Goal: Obtain resource: Download file/media

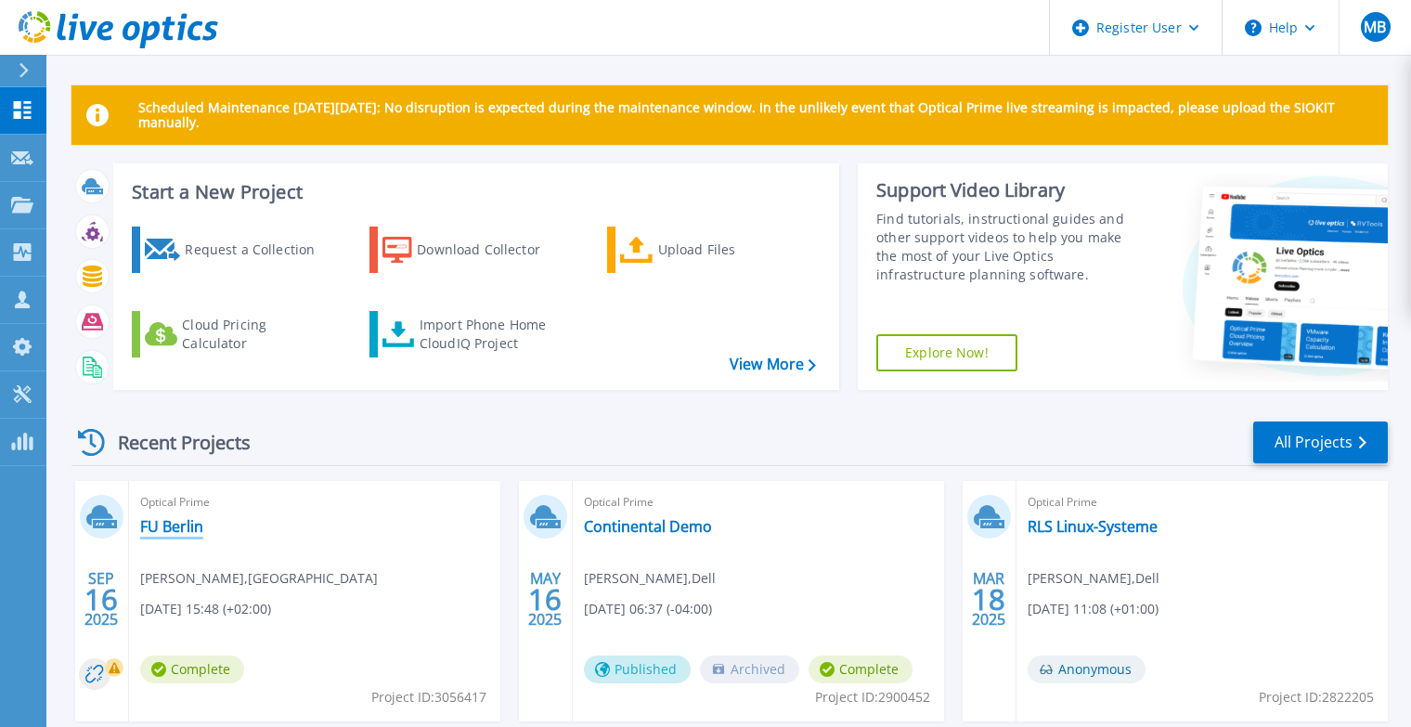
click at [189, 522] on link "FU Berlin" at bounding box center [171, 526] width 63 height 19
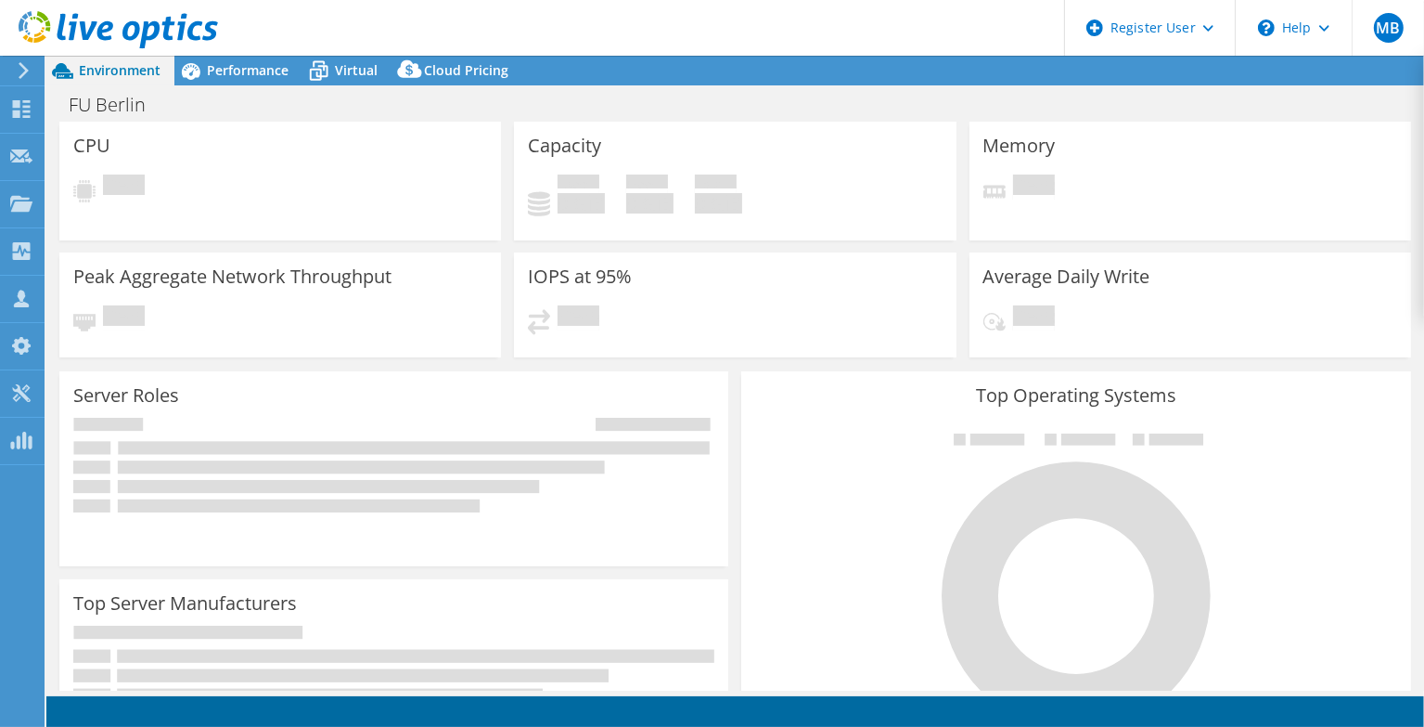
select select "USD"
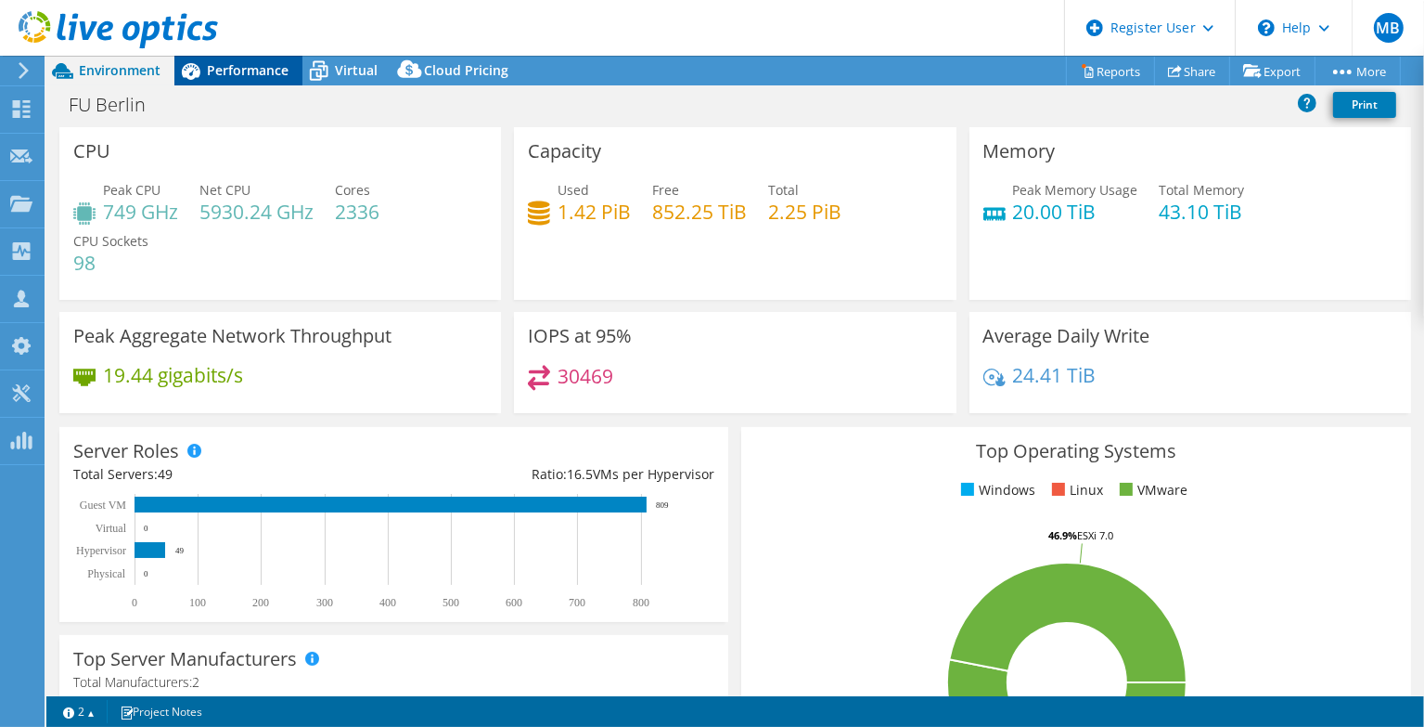
click at [210, 74] on span "Performance" at bounding box center [248, 70] width 82 height 18
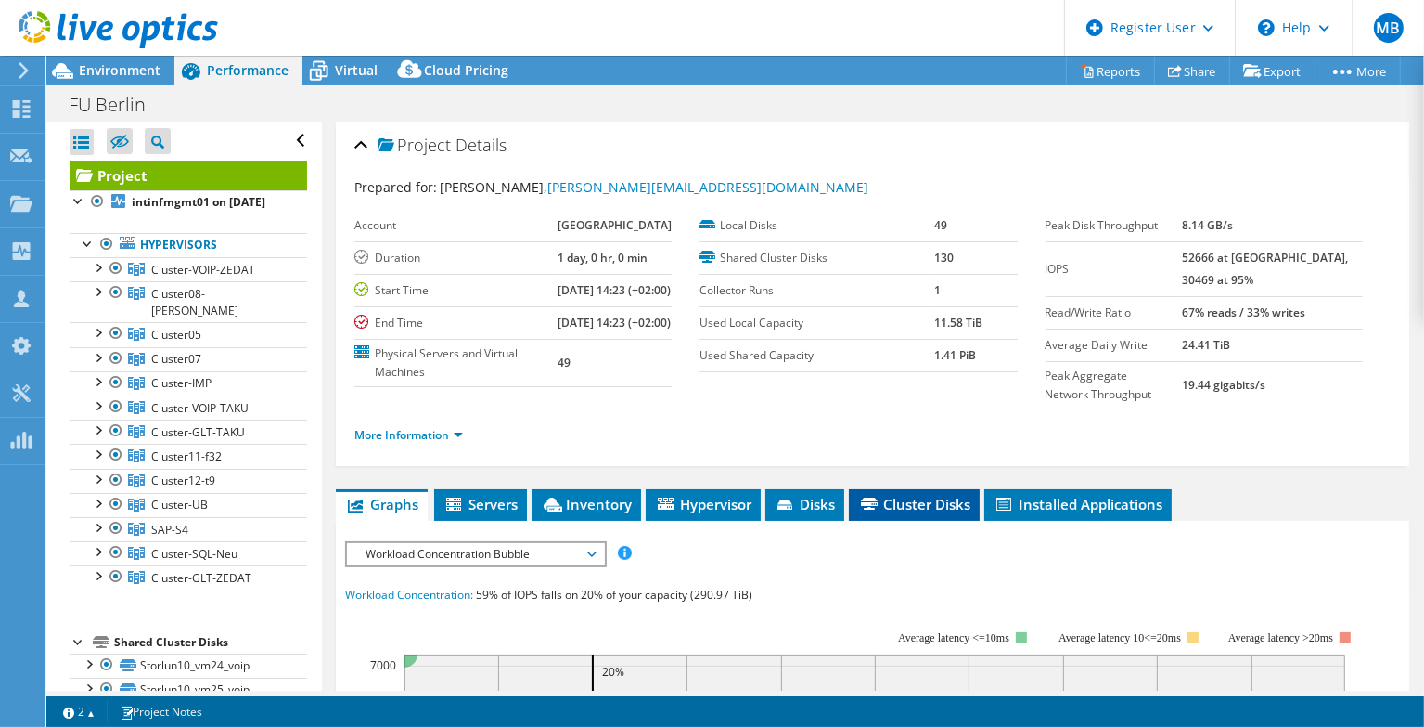
click at [901, 513] on span "Cluster Disks" at bounding box center [914, 504] width 112 height 19
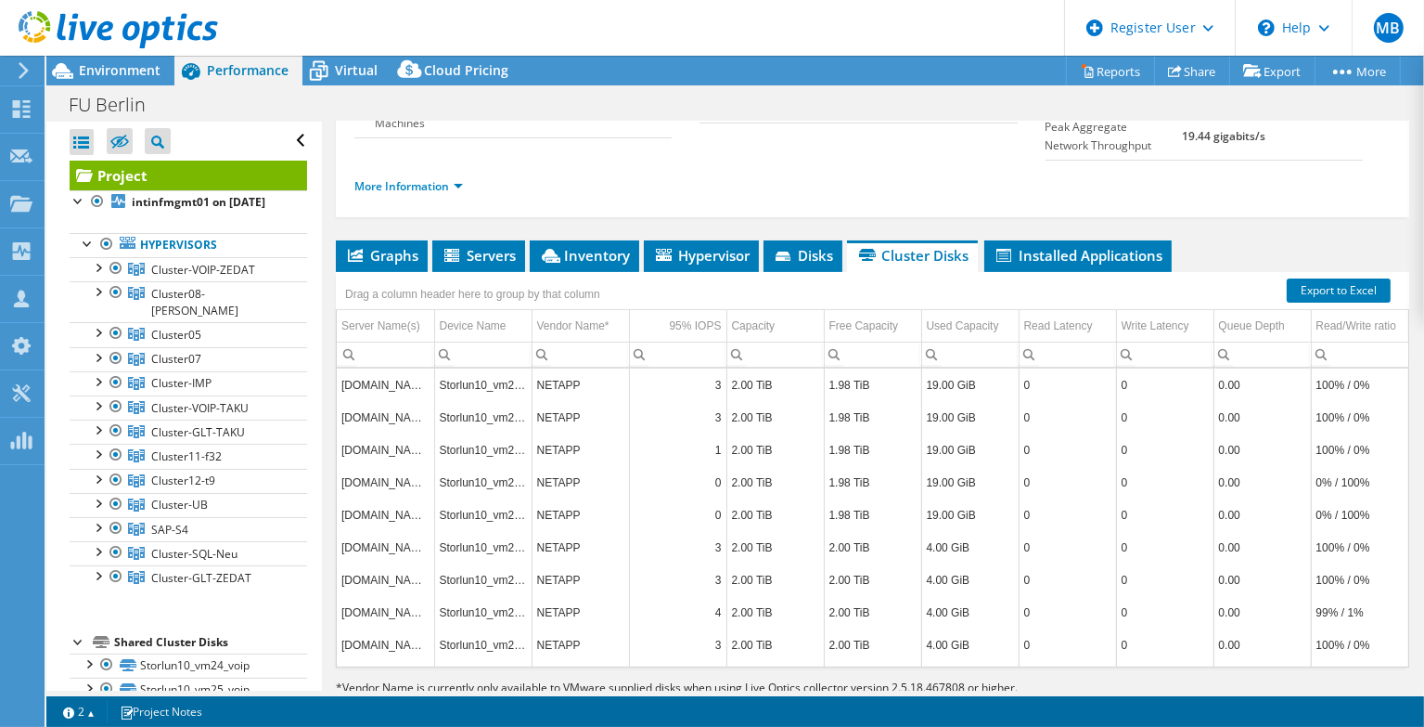
scroll to position [314, 0]
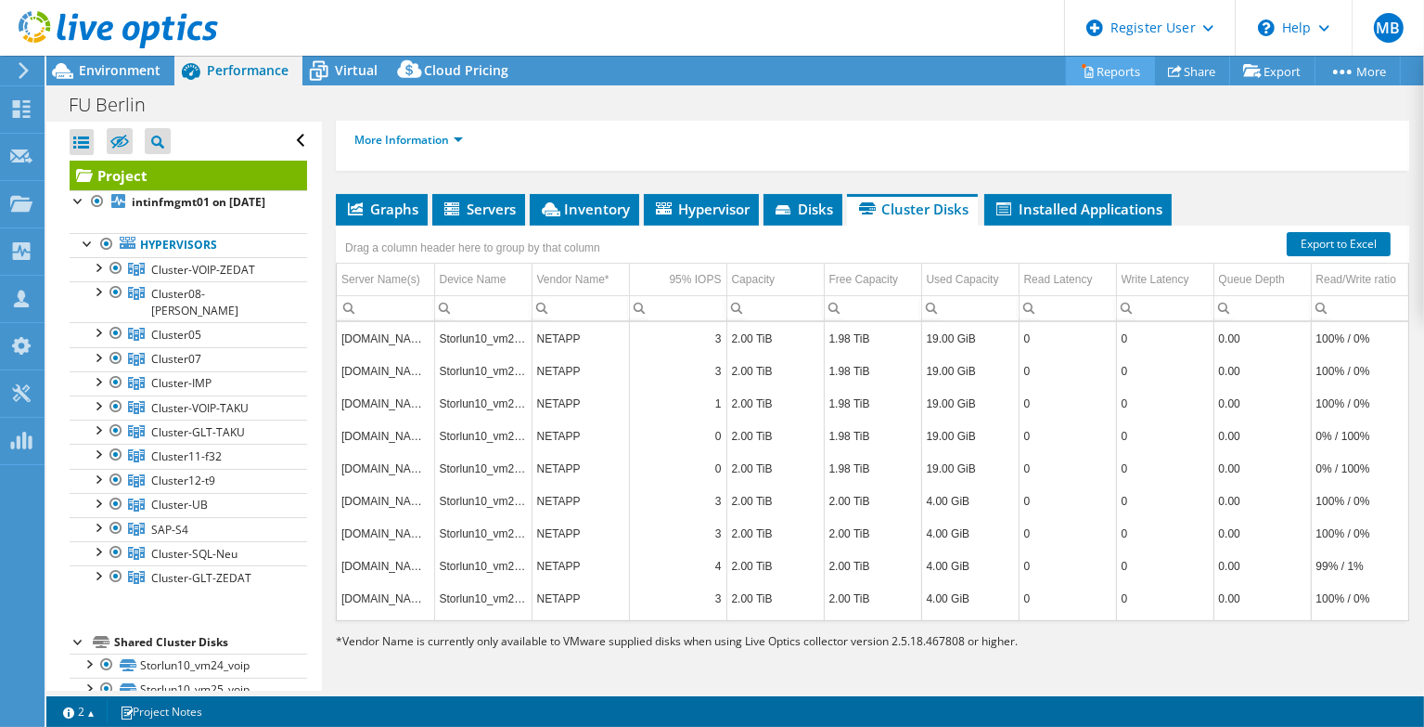
click at [1089, 72] on link "Reports" at bounding box center [1110, 71] width 89 height 29
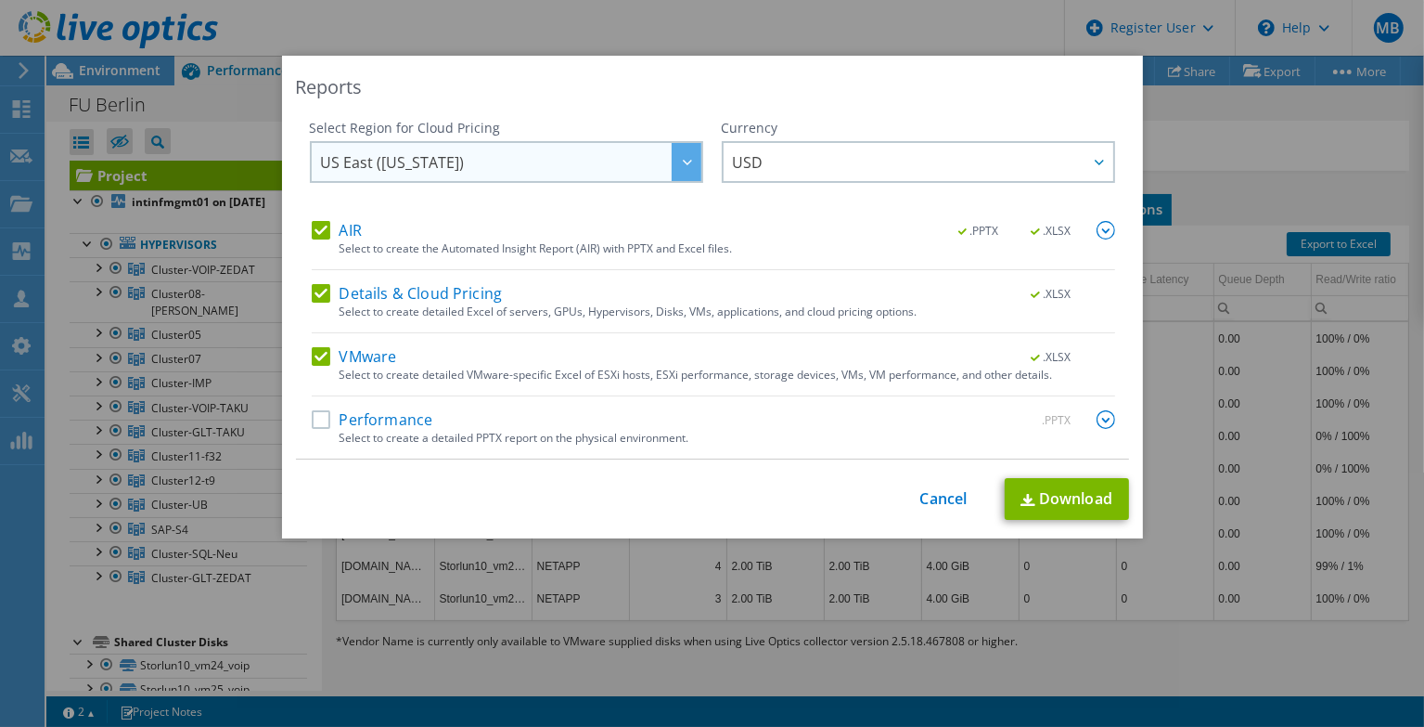
click at [679, 155] on div at bounding box center [687, 162] width 30 height 38
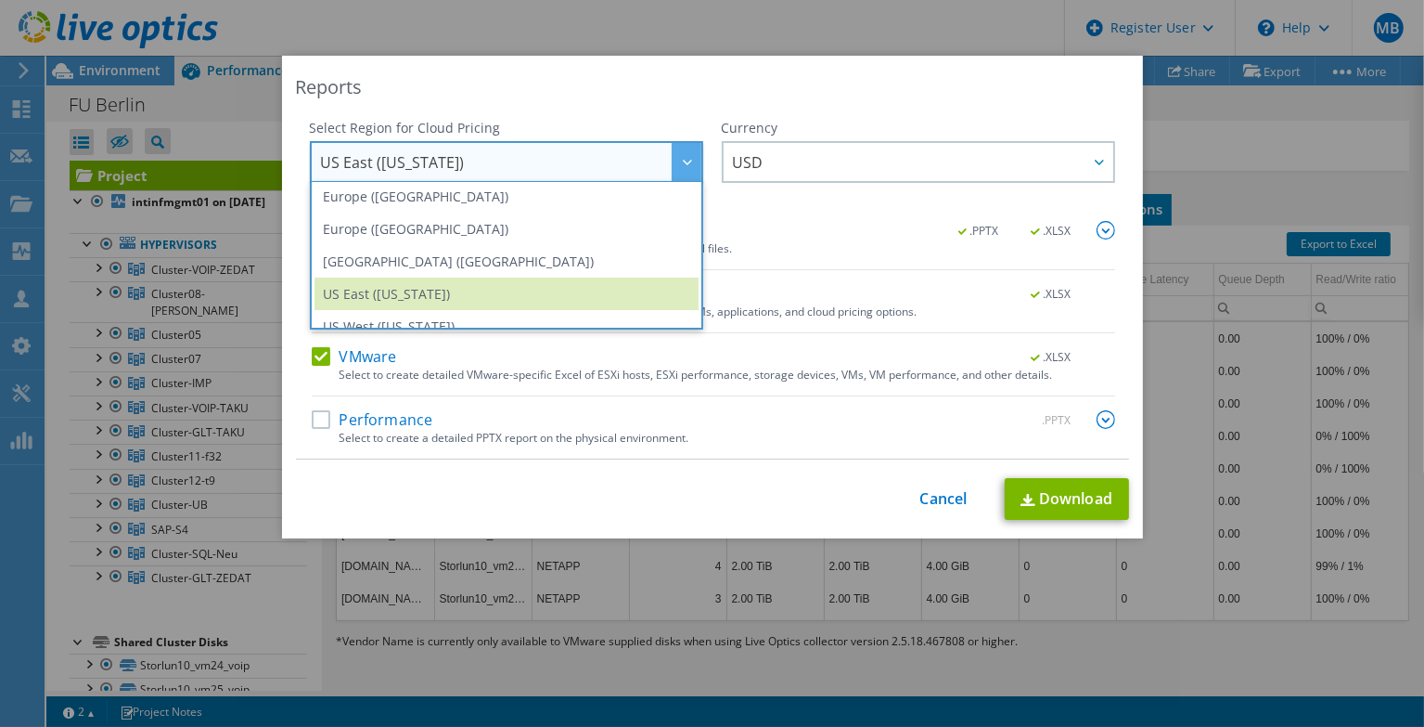
scroll to position [195, 0]
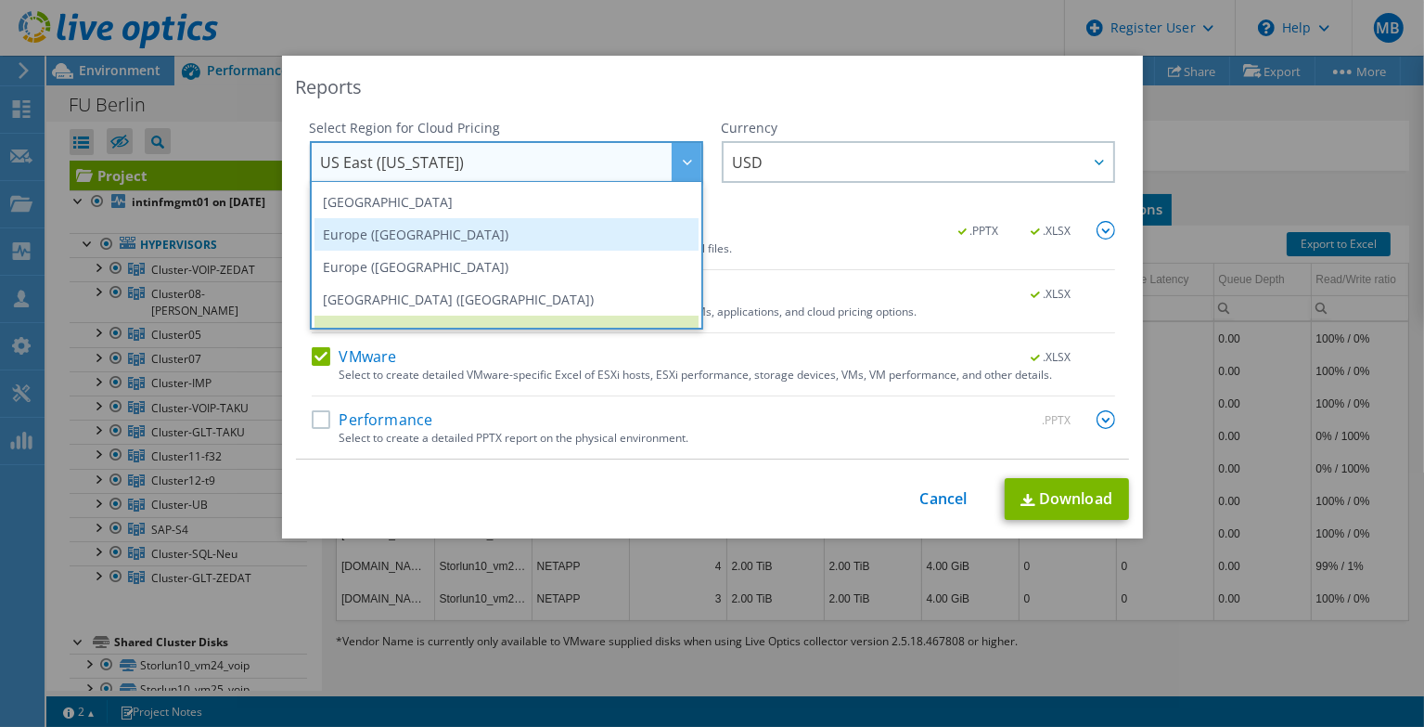
click at [393, 238] on li "Europe ([GEOGRAPHIC_DATA])" at bounding box center [507, 234] width 384 height 32
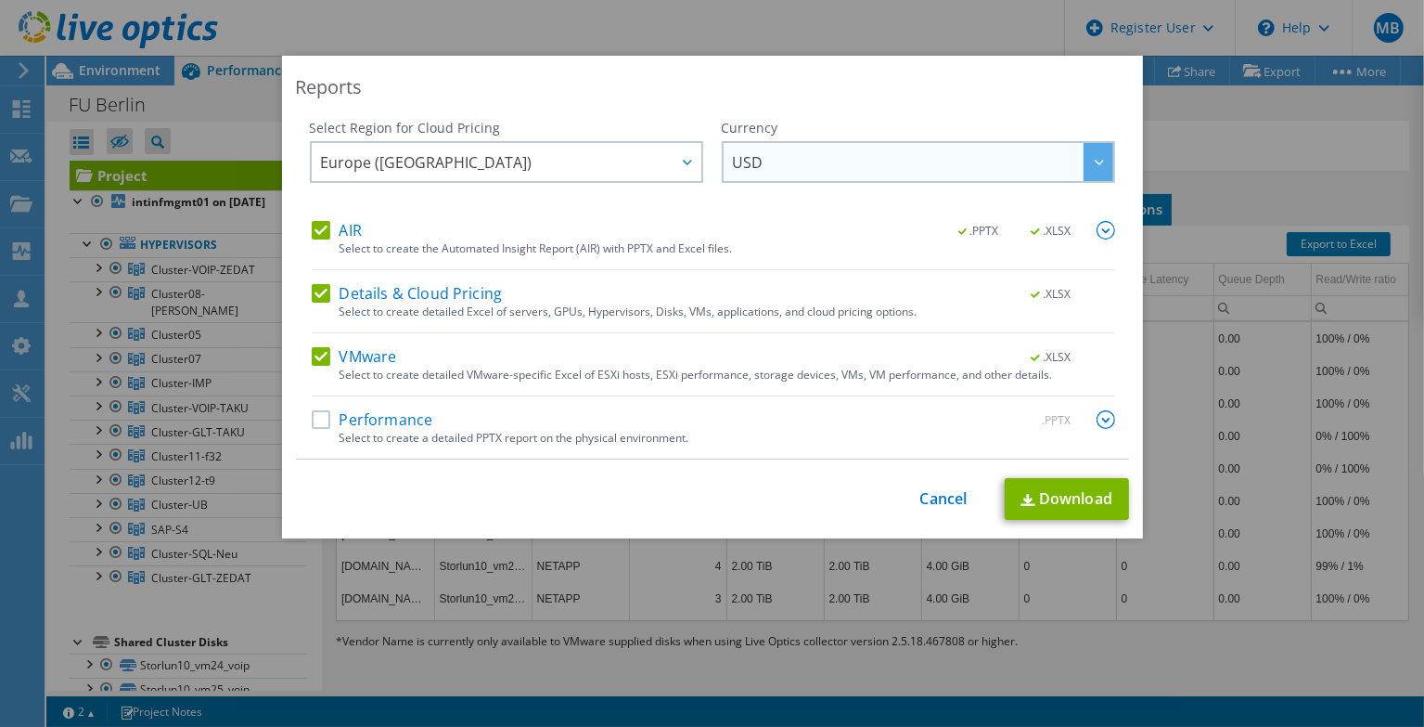
click at [1095, 167] on div at bounding box center [1099, 162] width 30 height 38
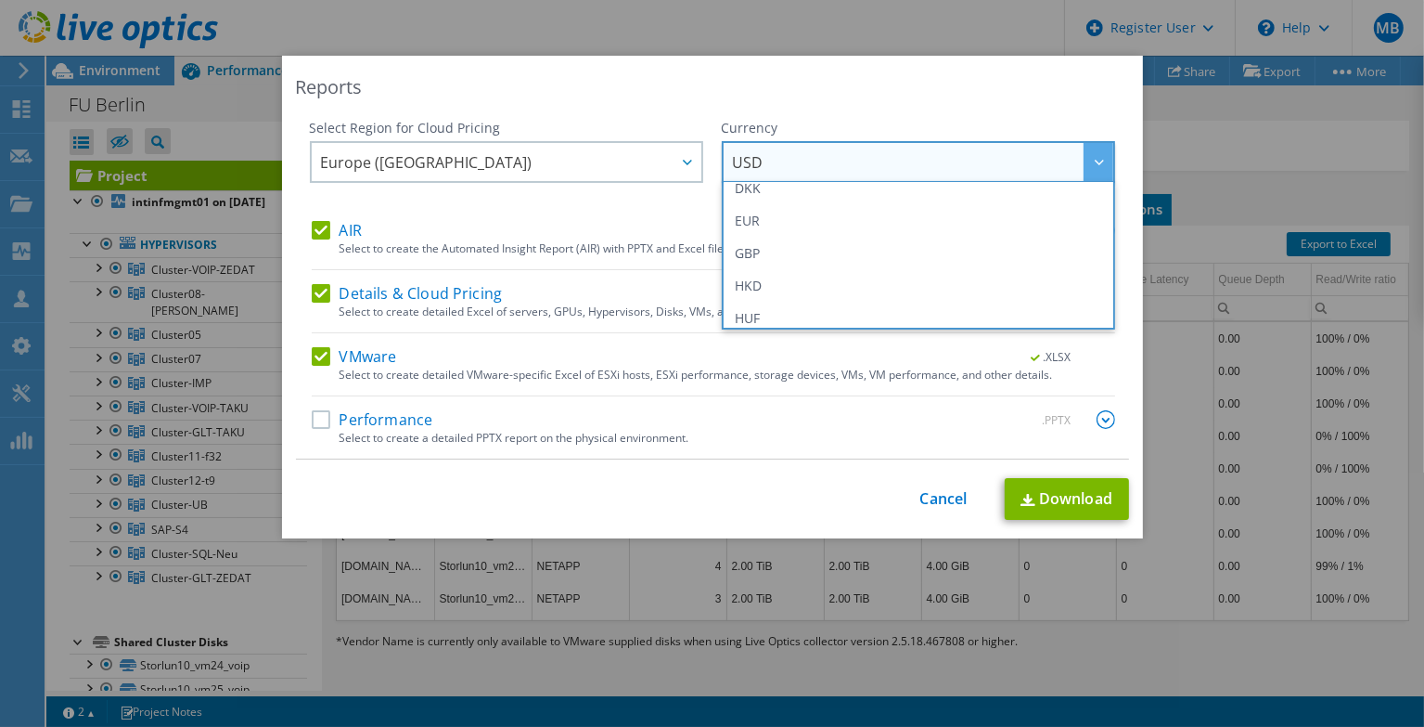
scroll to position [258, 0]
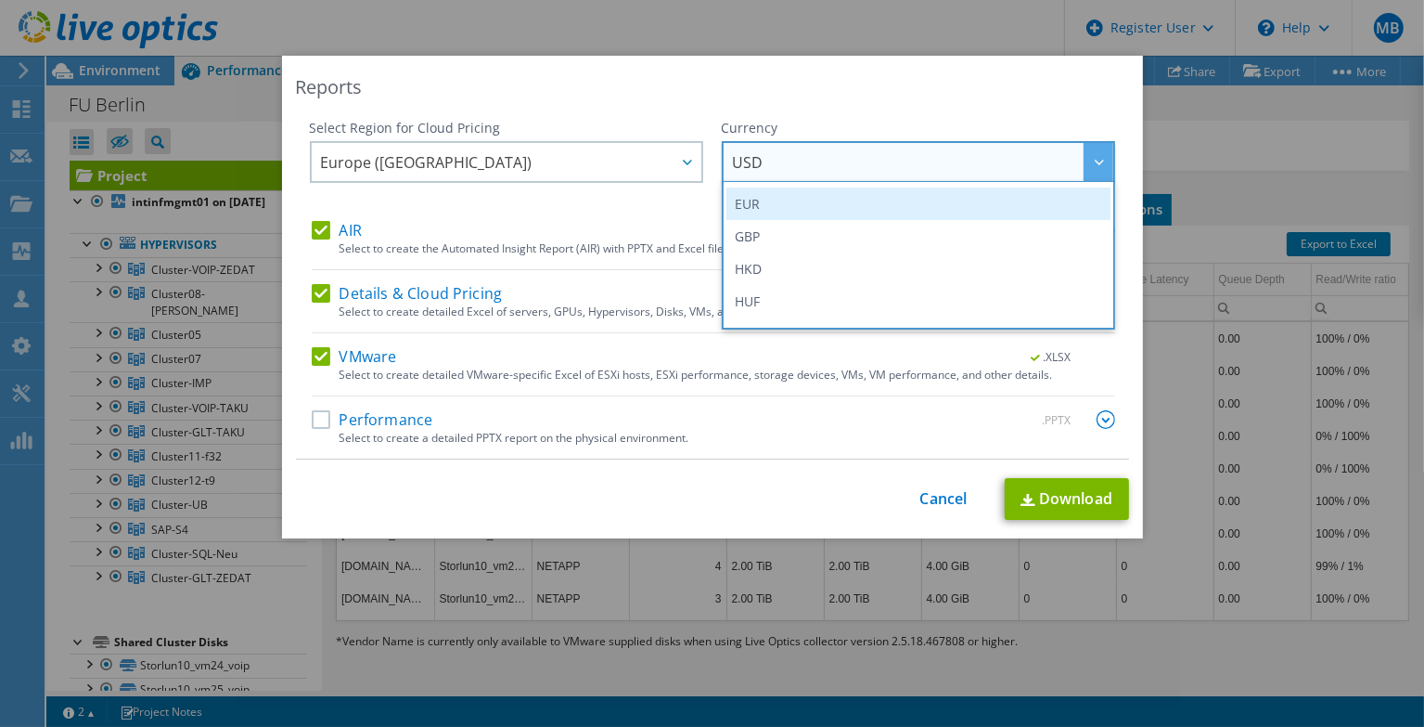
click at [896, 203] on li "EUR" at bounding box center [919, 203] width 384 height 32
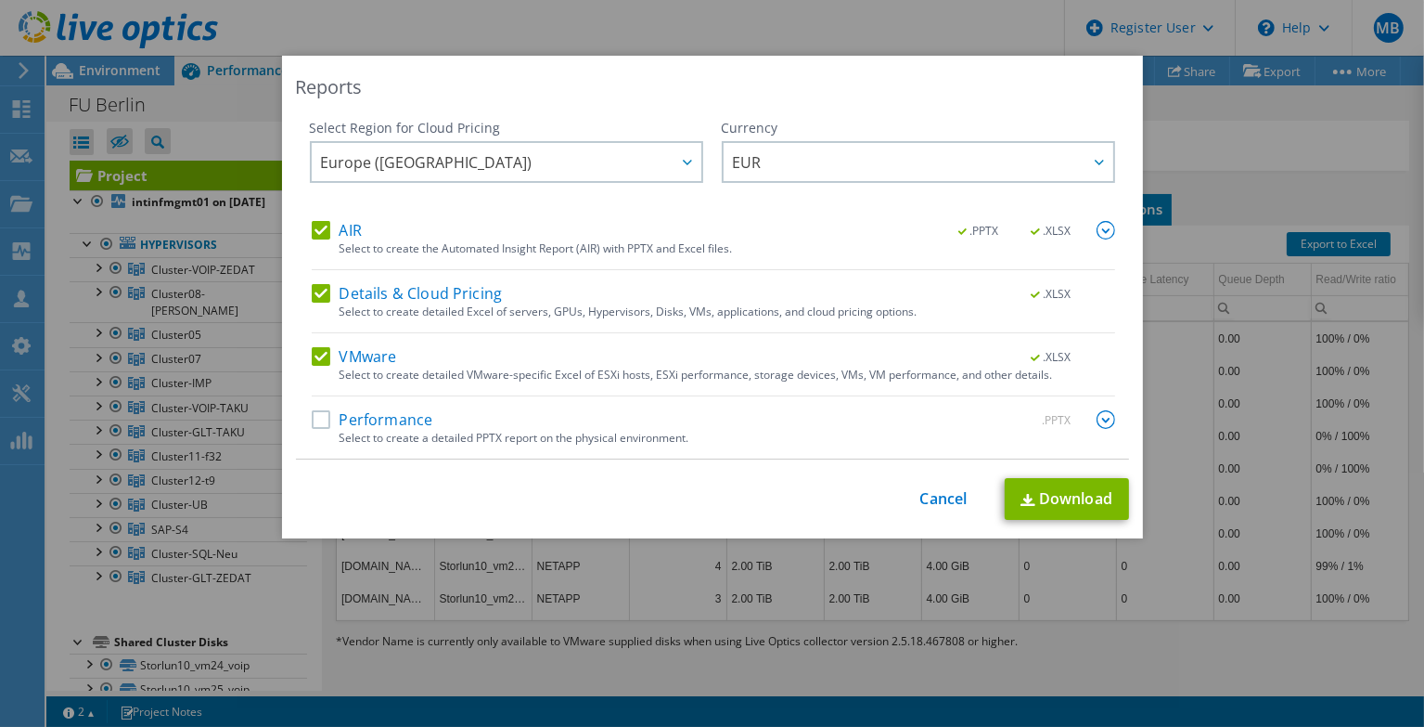
click at [316, 422] on label "Performance" at bounding box center [373, 419] width 122 height 19
click at [0, 0] on input "Performance" at bounding box center [0, 0] width 0 height 0
click at [1052, 501] on link "Download" at bounding box center [1067, 499] width 124 height 42
click at [939, 496] on link "Cancel" at bounding box center [944, 499] width 47 height 18
